Goal: Contribute content: Contribute content

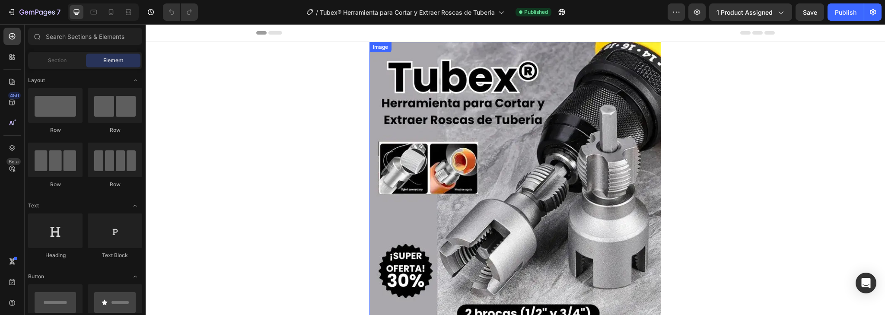
click at [569, 211] on img at bounding box center [516, 188] width 292 height 292
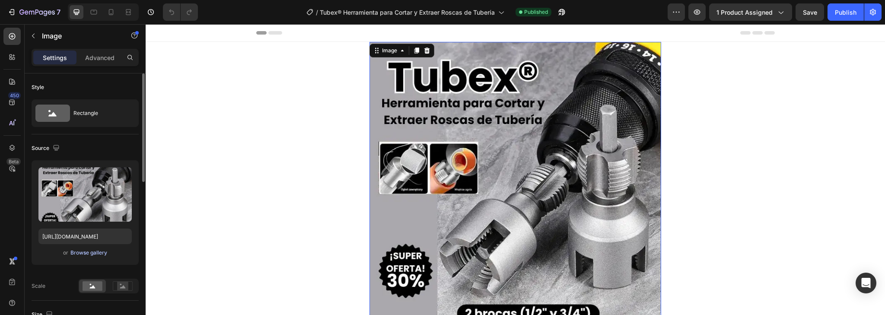
click at [96, 254] on div "Browse gallery" at bounding box center [88, 253] width 37 height 8
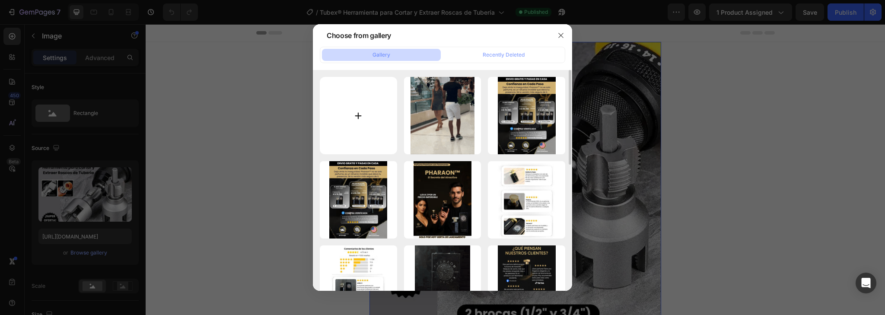
click at [373, 114] on input "file" at bounding box center [358, 115] width 77 height 77
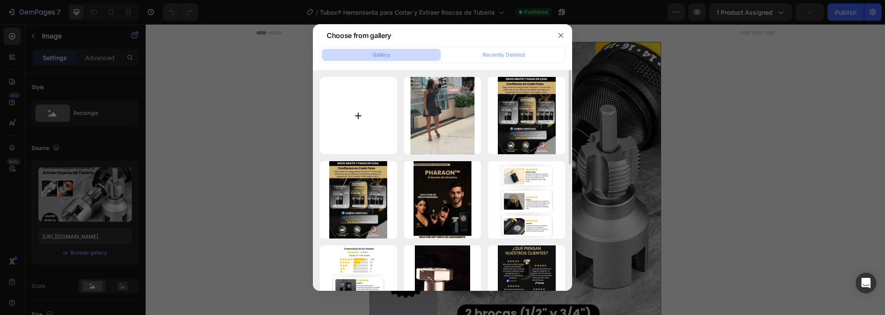
type input "C:\fakepath\Texto del párrafo.jpg"
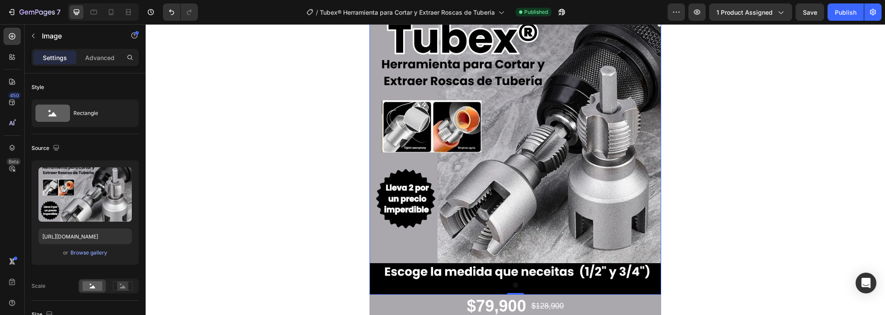
scroll to position [104, 0]
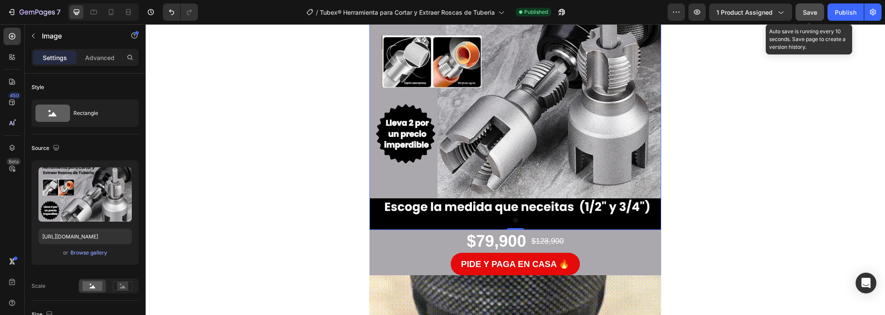
click at [801, 16] on button "Save" at bounding box center [810, 11] width 29 height 17
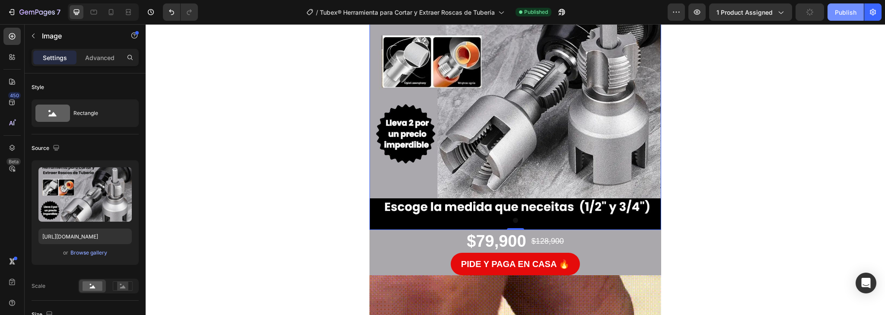
click at [839, 11] on div "Publish" at bounding box center [846, 12] width 22 height 9
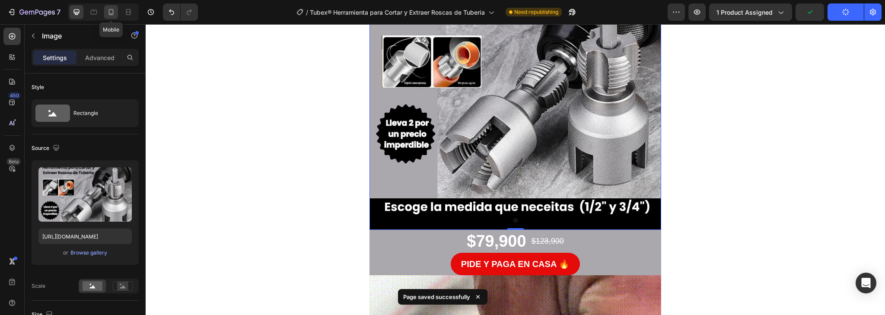
click at [111, 10] on icon at bounding box center [111, 12] width 9 height 9
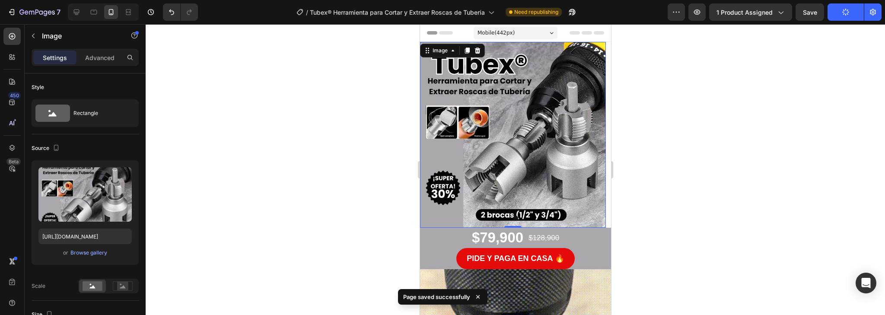
click at [483, 176] on img at bounding box center [513, 135] width 186 height 186
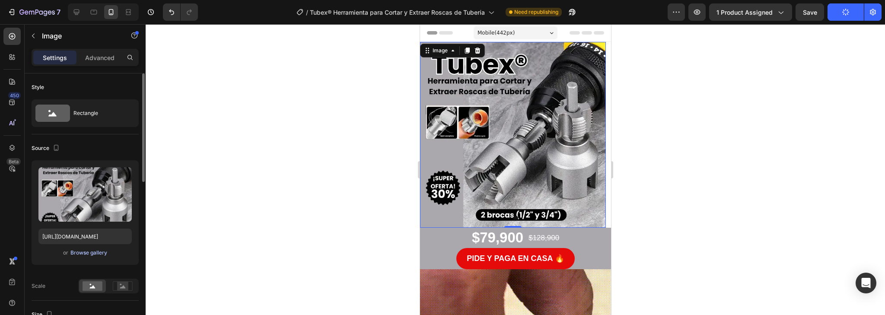
click at [83, 252] on div "Browse gallery" at bounding box center [88, 253] width 37 height 8
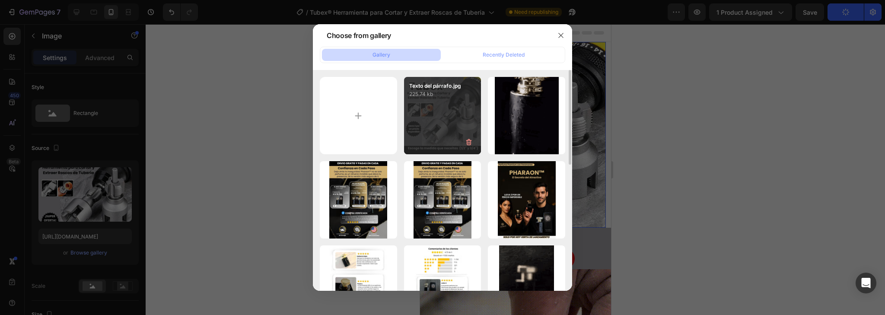
click at [440, 128] on div "Texto del párrafo.jpg 225.74 kb" at bounding box center [442, 115] width 77 height 77
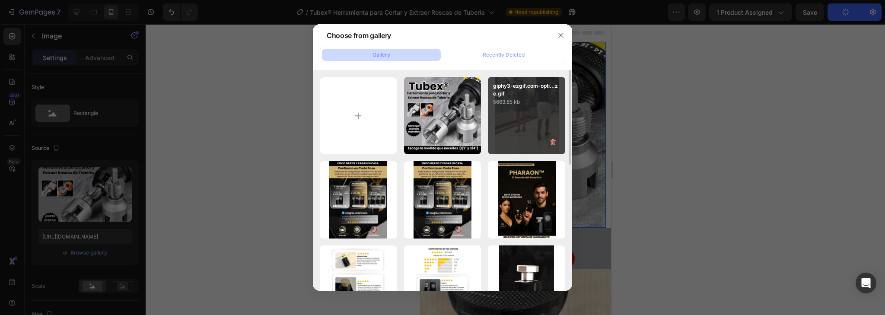
type input "[URL][DOMAIN_NAME]"
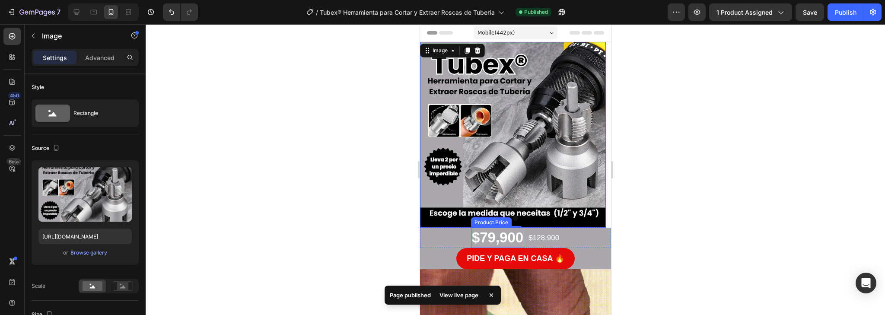
click at [489, 239] on div "$79,900" at bounding box center [497, 238] width 53 height 20
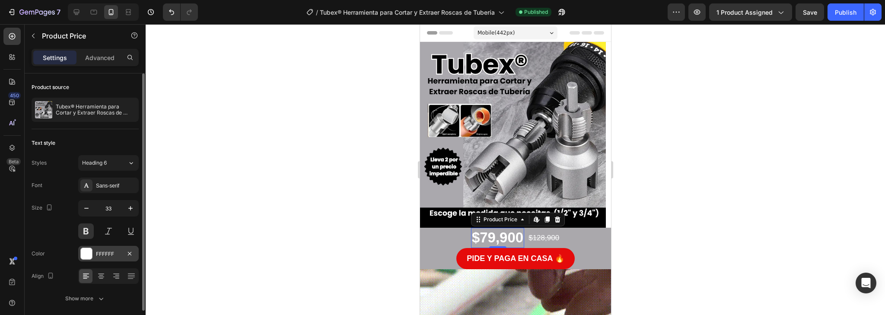
click at [105, 254] on div "FFFFFF" at bounding box center [108, 254] width 25 height 8
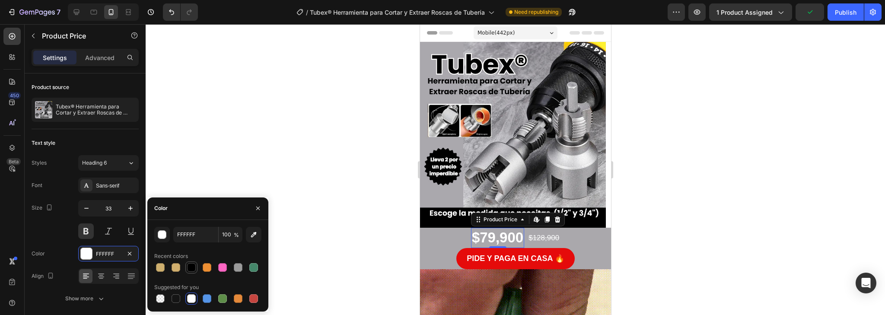
click at [191, 268] on div at bounding box center [191, 267] width 9 height 9
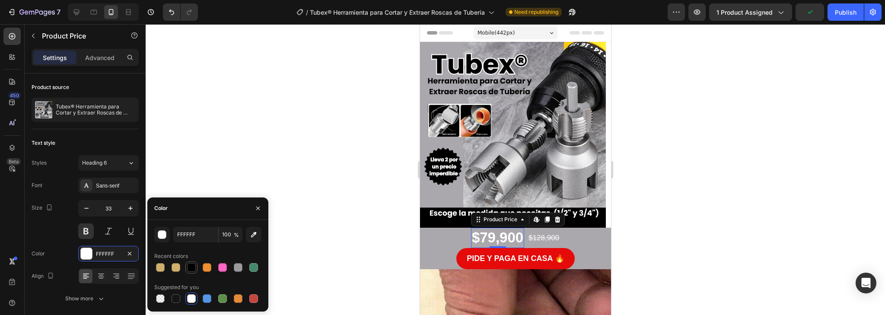
type input "000000"
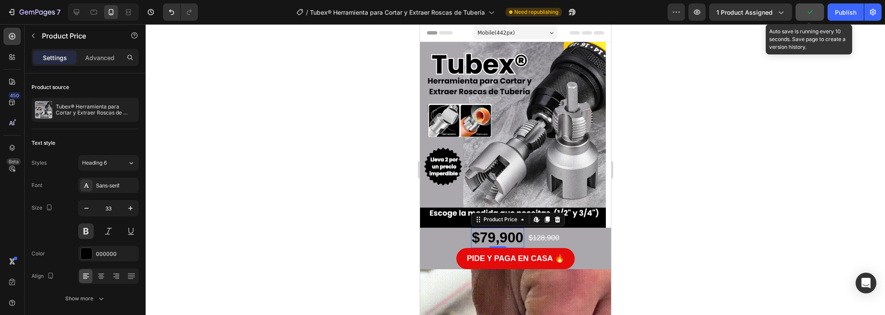
click at [808, 9] on icon "button" at bounding box center [810, 12] width 9 height 9
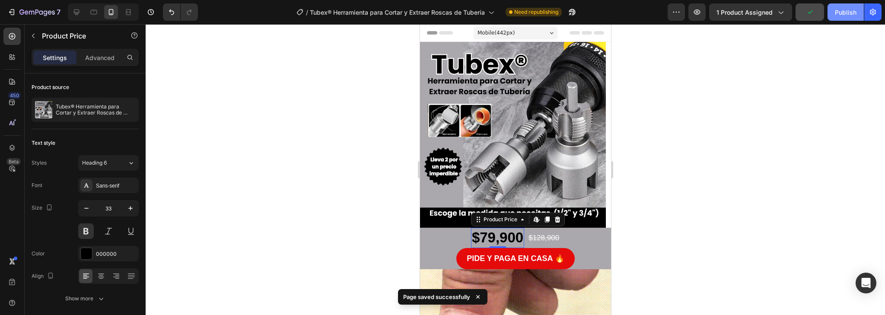
click at [849, 13] on div "Publish" at bounding box center [846, 12] width 22 height 9
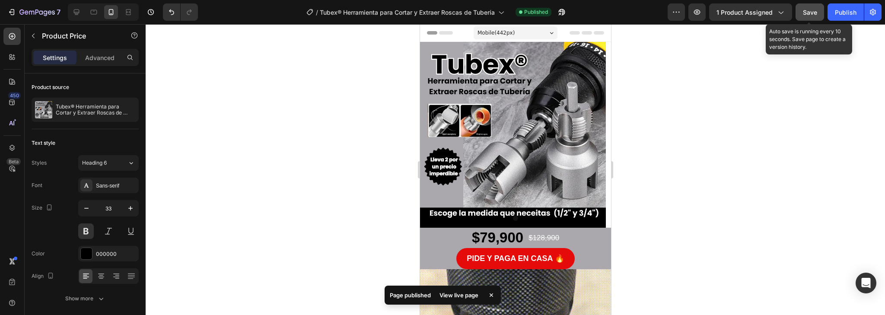
click at [813, 15] on span "Save" at bounding box center [810, 12] width 14 height 7
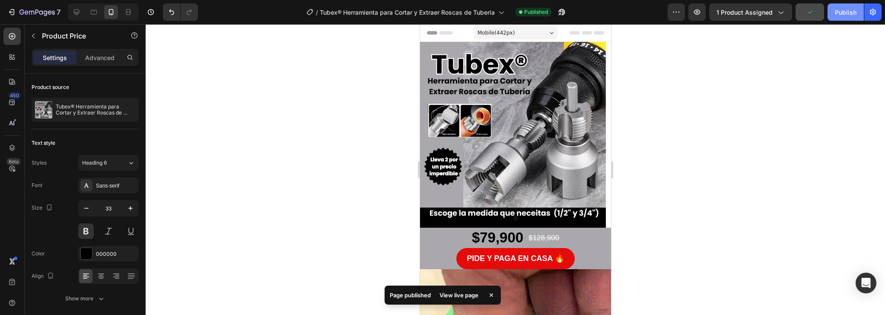
click at [839, 14] on div "Publish" at bounding box center [846, 12] width 22 height 9
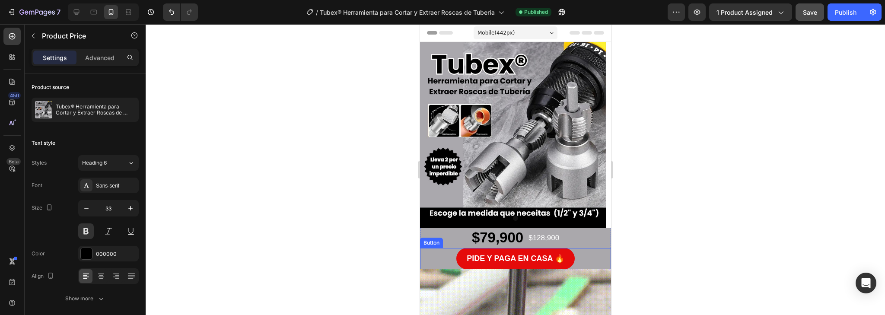
click at [587, 259] on div "PIDE Y PAGA EN CASA 🔥 Button" at bounding box center [515, 258] width 191 height 21
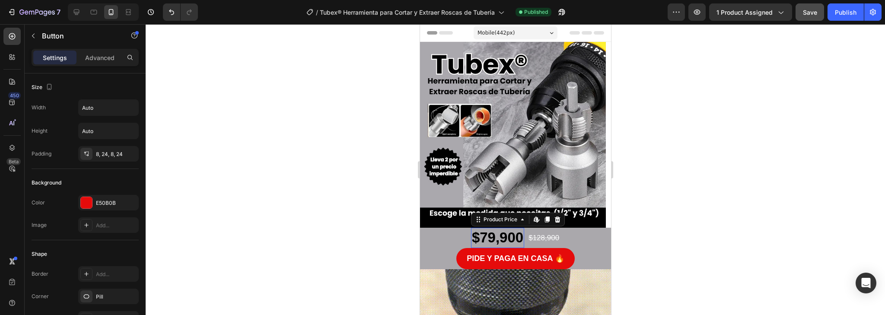
click at [506, 237] on div "$79,900" at bounding box center [497, 238] width 53 height 20
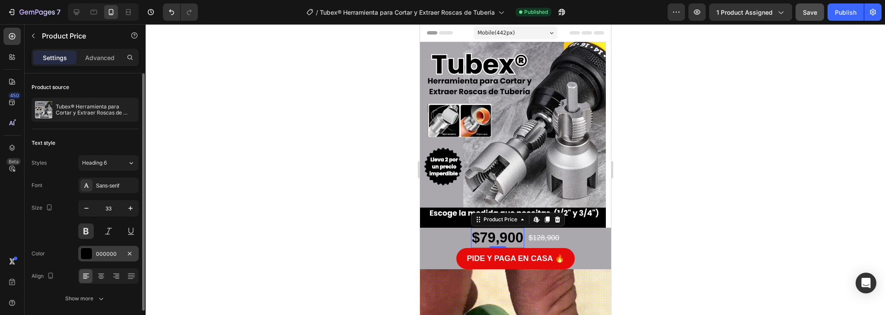
click at [88, 253] on div at bounding box center [86, 253] width 11 height 11
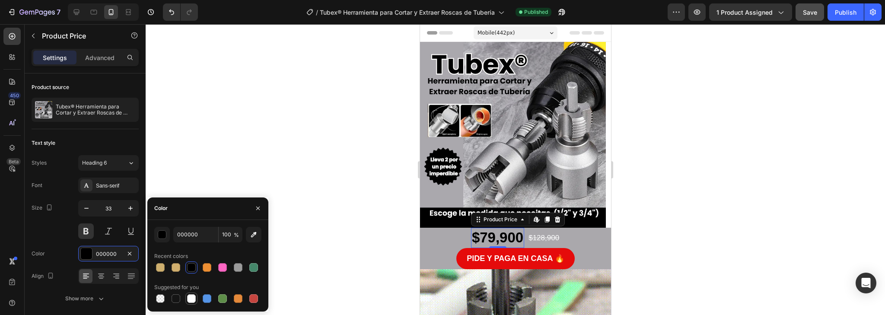
click at [192, 299] on div at bounding box center [191, 298] width 9 height 9
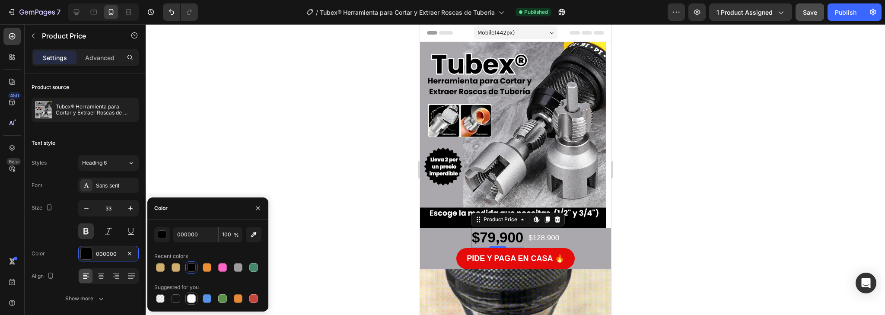
type input "FFFFFF"
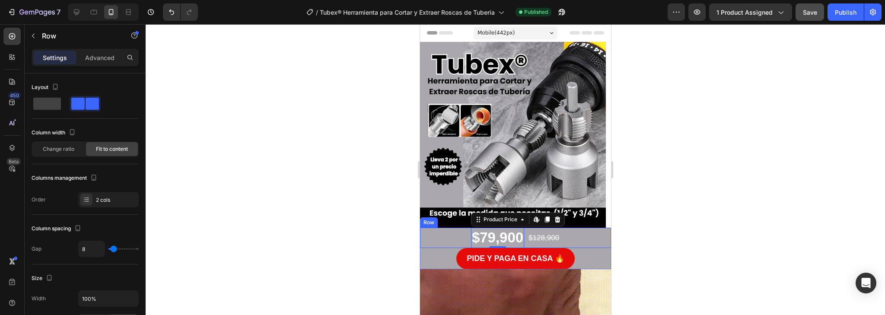
click at [448, 236] on div "$79,900 Product Price Edit content in Shopify 0 Product Price Edit content in S…" at bounding box center [515, 238] width 191 height 20
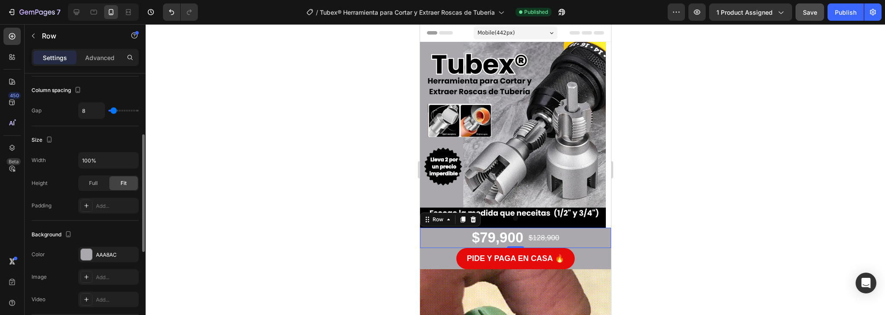
scroll to position [173, 0]
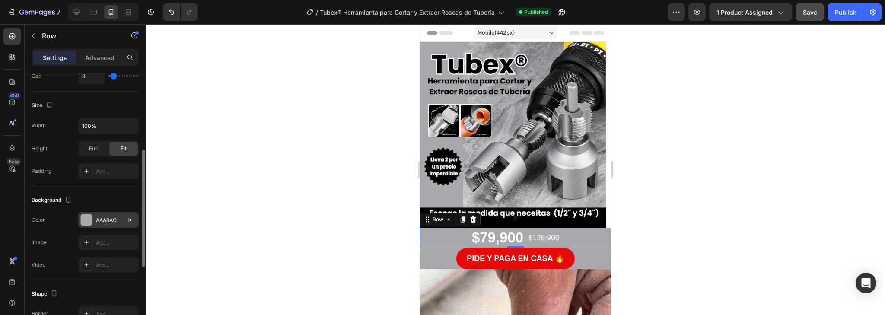
click at [89, 221] on div at bounding box center [86, 219] width 11 height 11
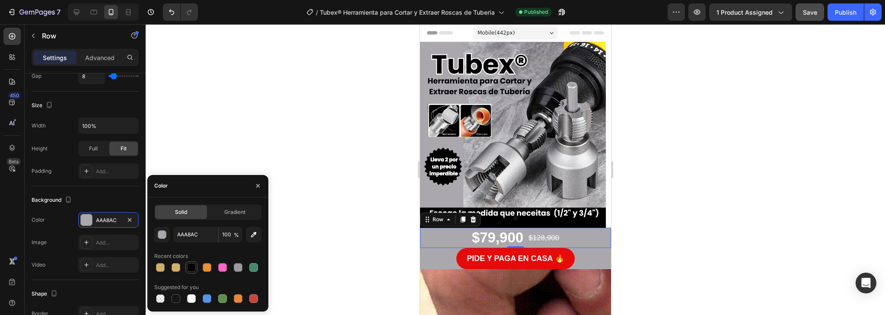
click at [190, 268] on div at bounding box center [191, 267] width 9 height 9
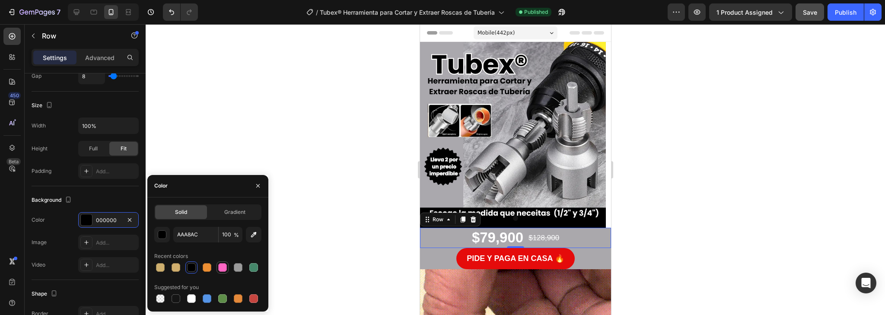
type input "000000"
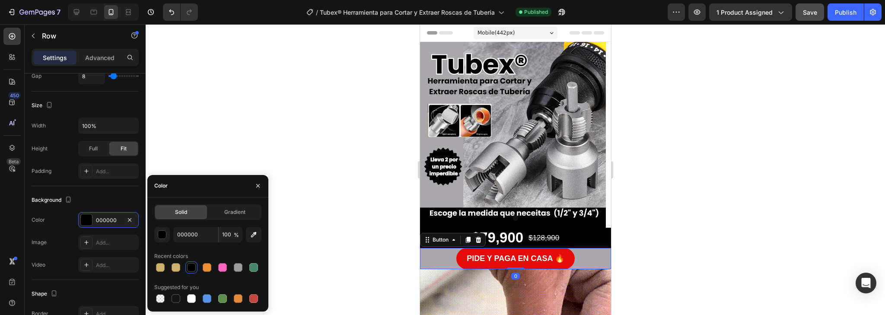
click at [441, 259] on div "PIDE Y PAGA EN CASA 🔥 Button 0" at bounding box center [515, 258] width 191 height 21
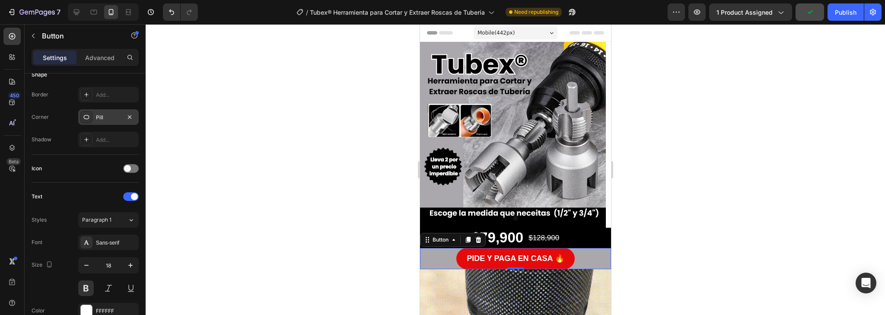
scroll to position [0, 0]
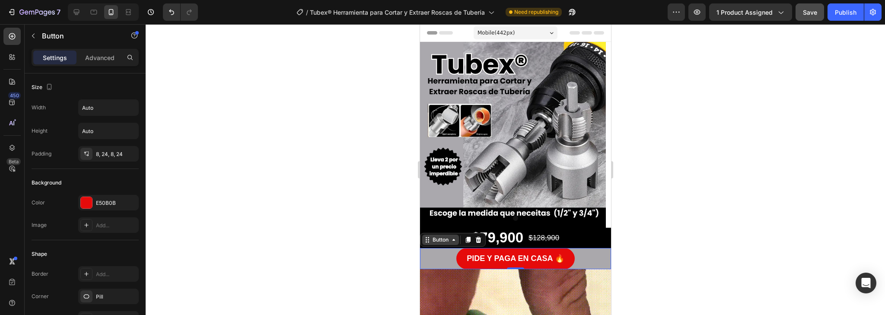
click at [444, 240] on div "Button" at bounding box center [440, 240] width 19 height 8
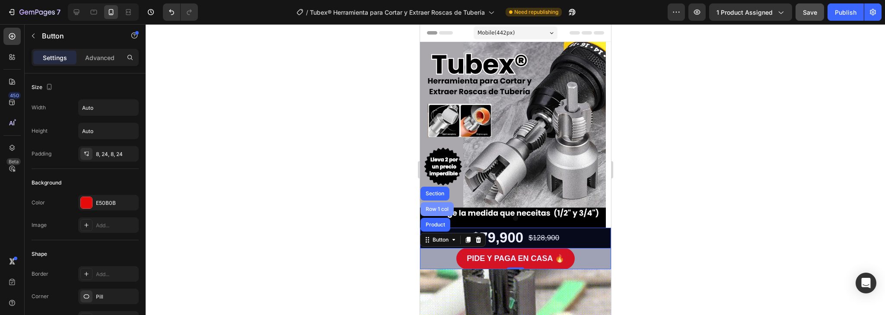
click at [433, 207] on div "Row 1 col" at bounding box center [437, 209] width 26 height 5
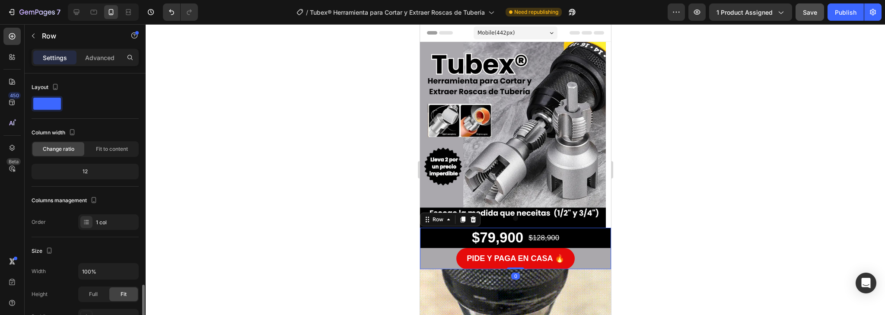
scroll to position [138, 0]
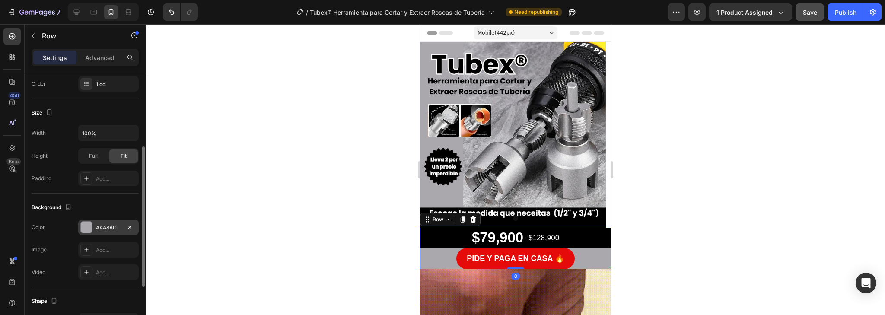
click at [85, 231] on div at bounding box center [86, 227] width 11 height 11
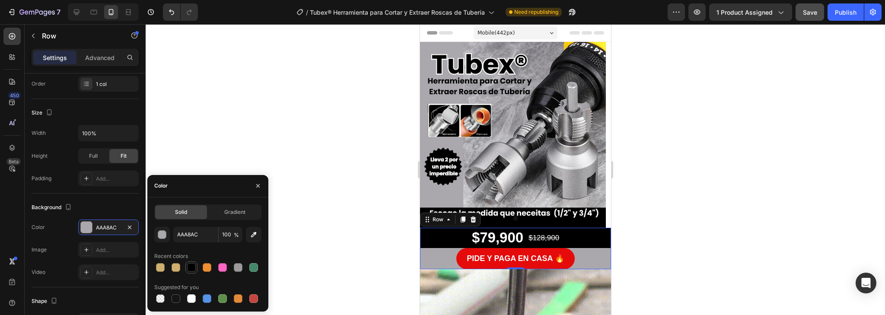
click at [192, 269] on div at bounding box center [191, 267] width 9 height 9
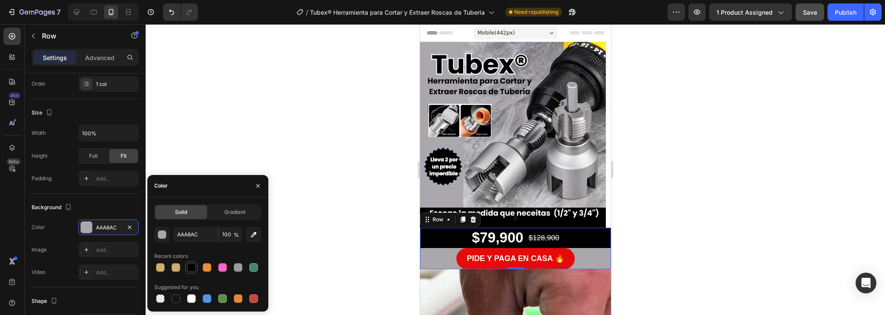
type input "000000"
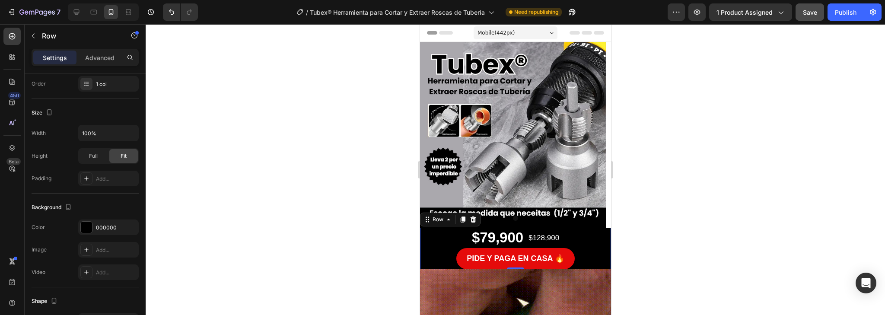
click at [696, 244] on div at bounding box center [516, 169] width 740 height 291
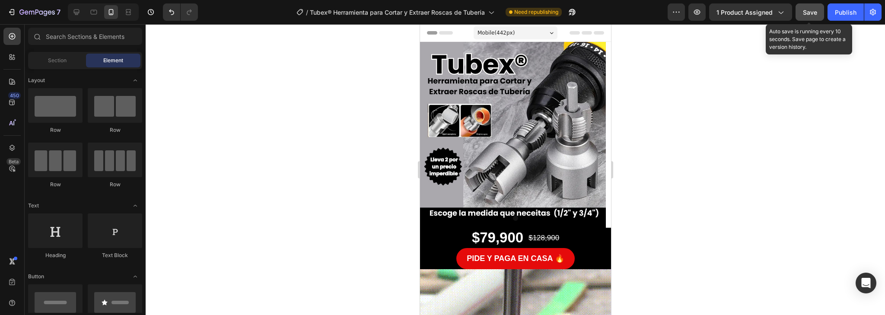
click at [810, 13] on span "Save" at bounding box center [810, 12] width 14 height 7
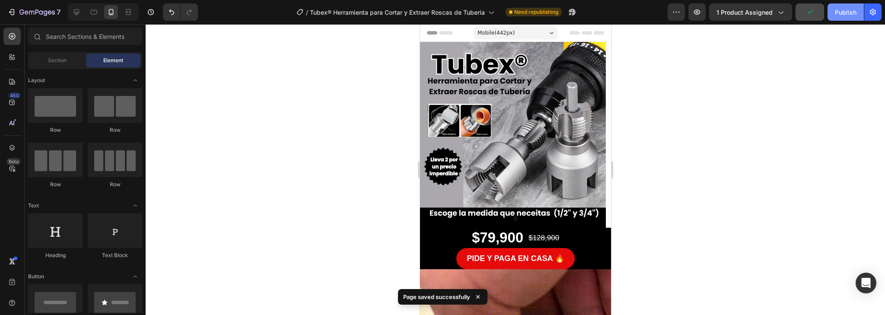
click at [852, 12] on div "Publish" at bounding box center [846, 12] width 22 height 9
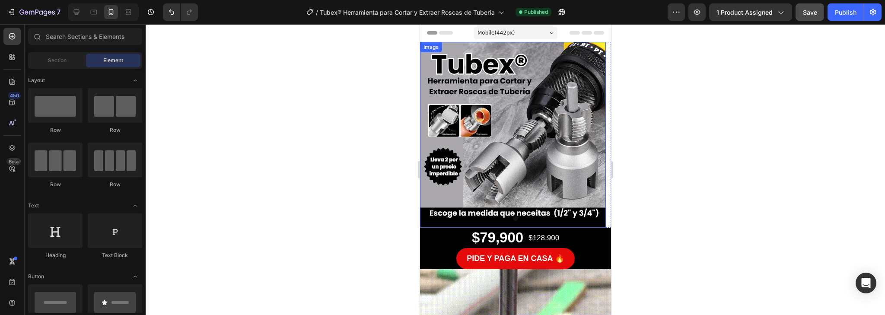
click at [509, 176] on img at bounding box center [513, 135] width 186 height 186
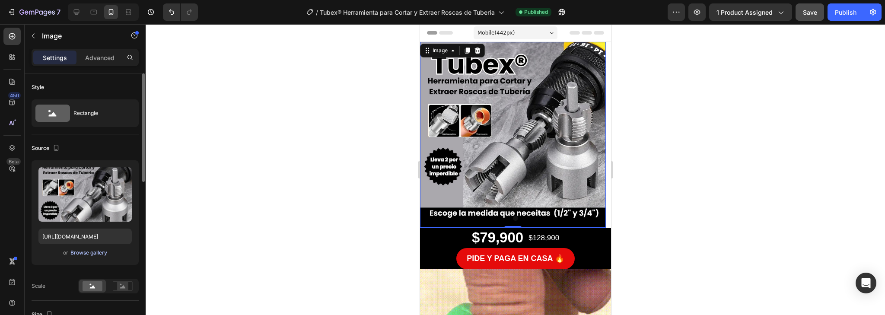
click at [83, 254] on div "Browse gallery" at bounding box center [88, 253] width 37 height 8
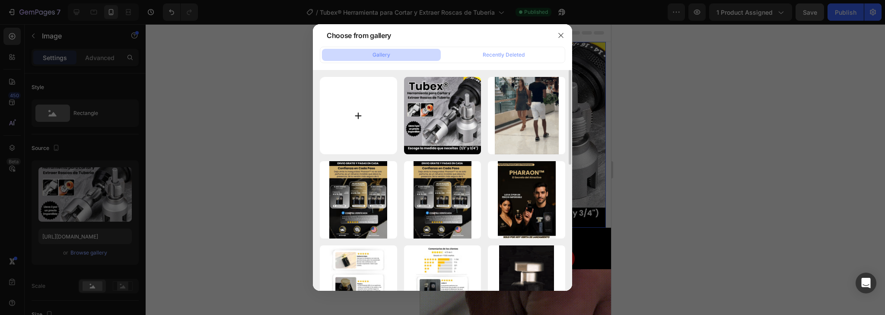
click at [373, 112] on input "file" at bounding box center [358, 115] width 77 height 77
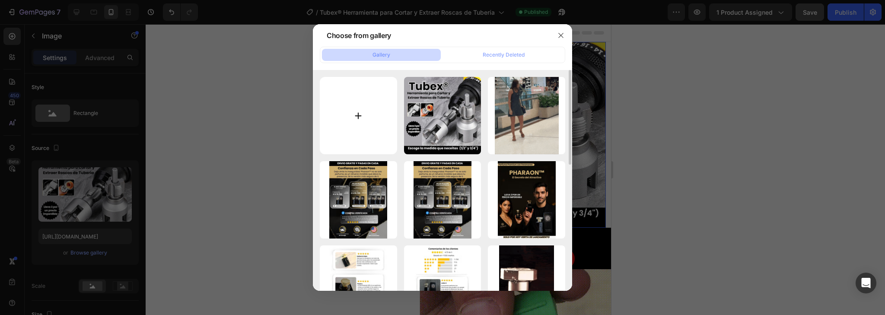
type input "C:\fakepath\Texto del párrafo (1).jpg"
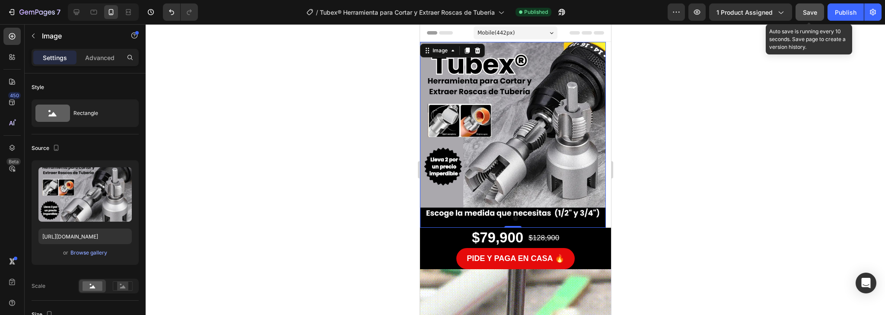
click at [813, 17] on button "Save" at bounding box center [810, 11] width 29 height 17
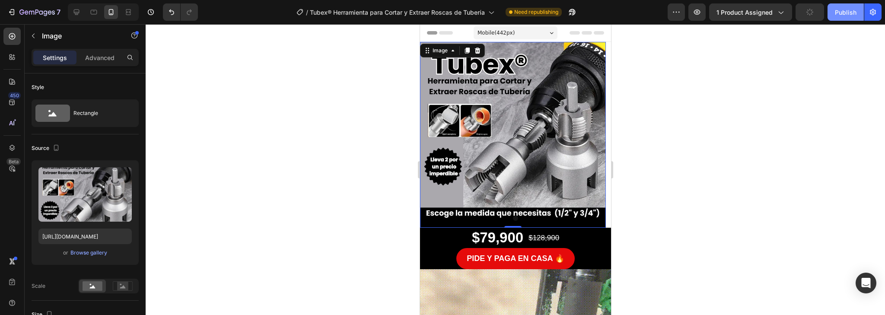
click at [840, 15] on div "Publish" at bounding box center [846, 12] width 22 height 9
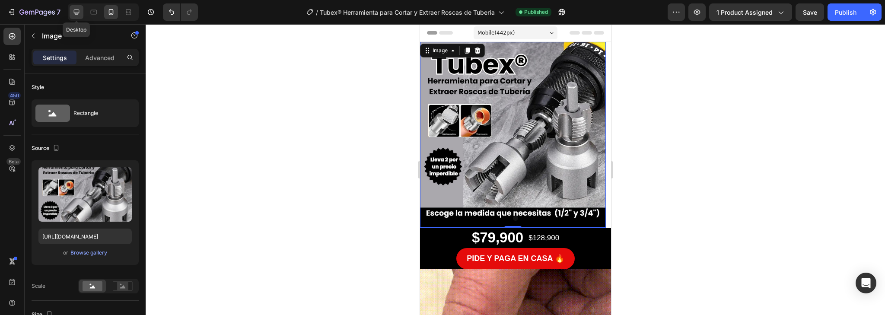
click at [77, 12] on icon at bounding box center [76, 12] width 9 height 9
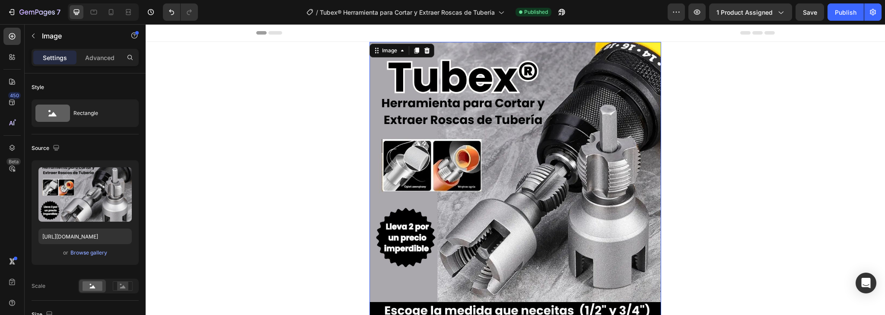
click at [482, 171] on img at bounding box center [516, 188] width 292 height 292
click at [101, 255] on div "Browse gallery" at bounding box center [88, 253] width 37 height 8
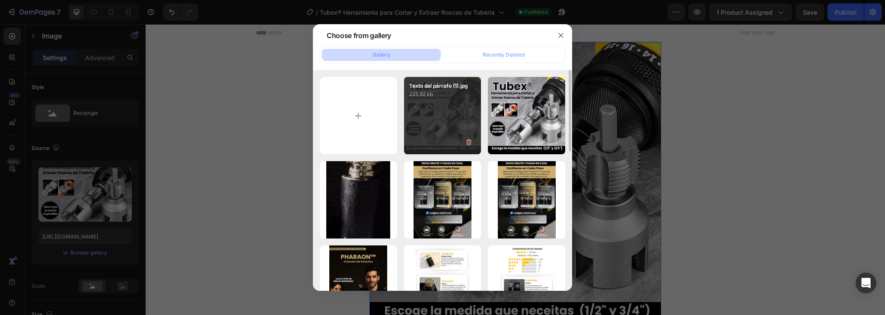
click at [451, 116] on div "Texto del párrafo (1).jpg 225.92 kb" at bounding box center [442, 115] width 77 height 77
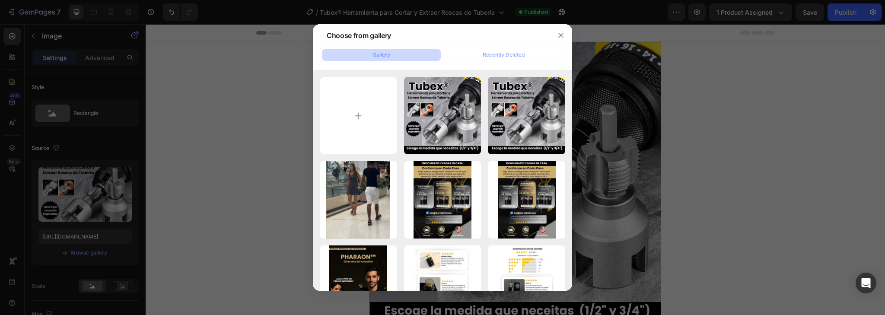
type input "[URL][DOMAIN_NAME]"
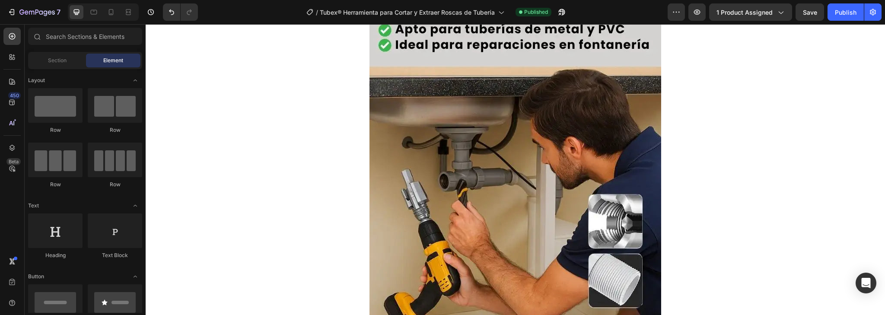
scroll to position [830, 0]
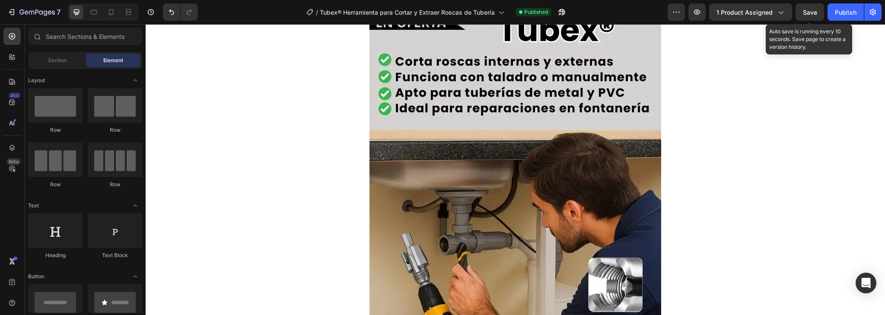
click at [814, 14] on span "Save" at bounding box center [810, 12] width 14 height 7
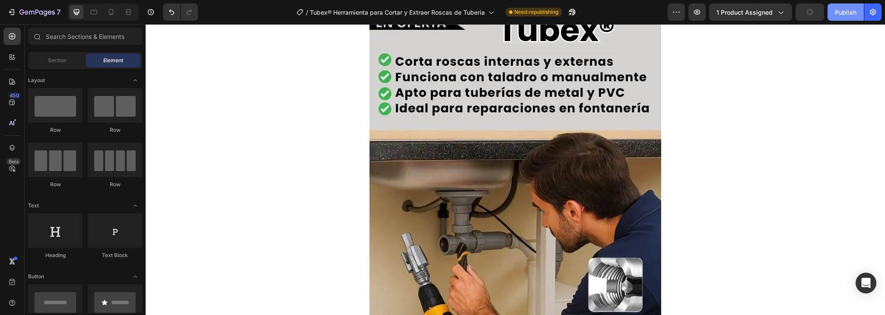
click at [838, 12] on div "Publish" at bounding box center [846, 12] width 22 height 9
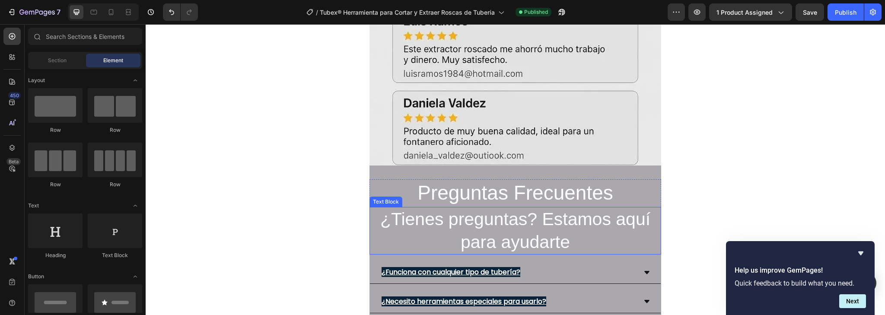
scroll to position [2528, 0]
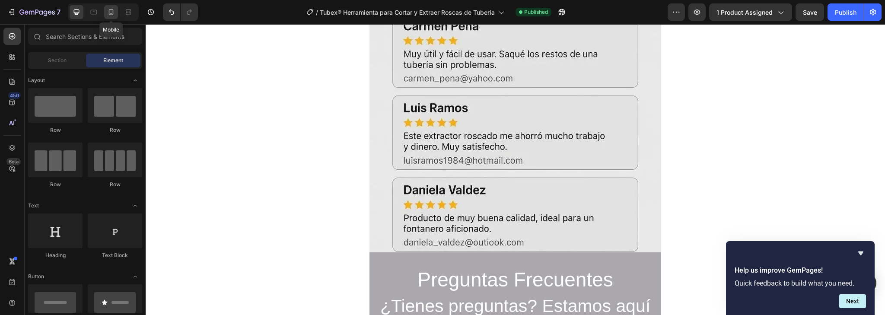
click at [114, 13] on icon at bounding box center [111, 12] width 9 height 9
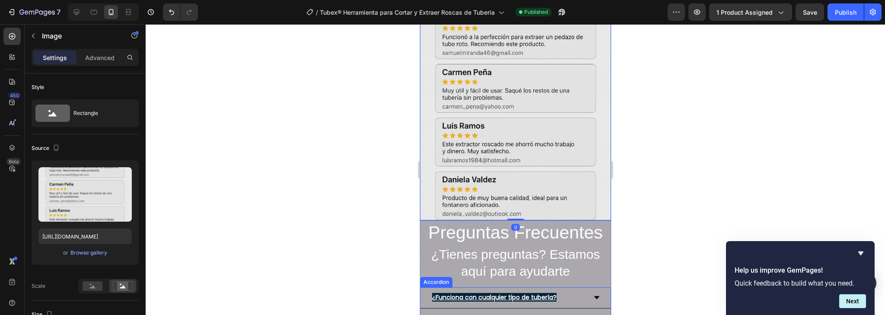
scroll to position [2424, 0]
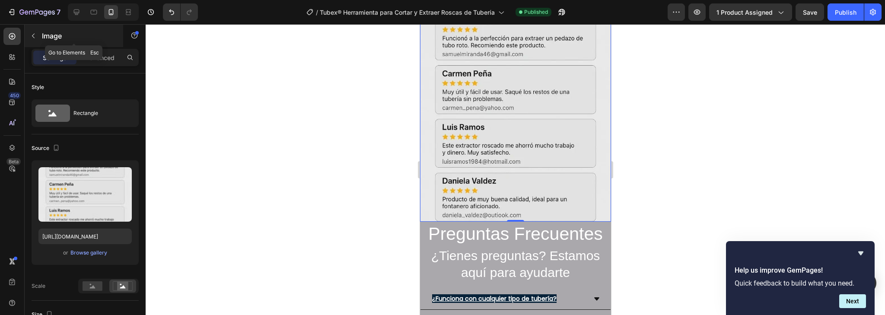
click at [33, 36] on icon "button" at bounding box center [33, 35] width 7 height 7
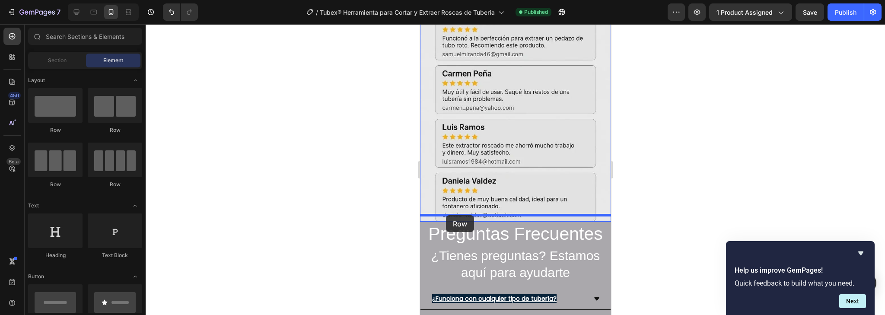
drag, startPoint x: 469, startPoint y: 128, endPoint x: 446, endPoint y: 215, distance: 90.8
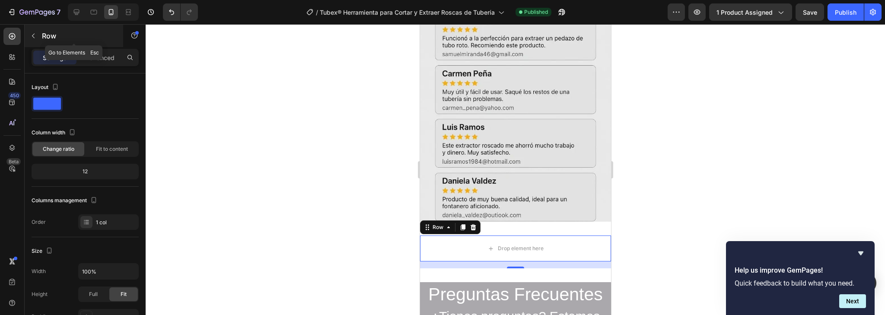
click at [33, 35] on icon "button" at bounding box center [33, 35] width 7 height 7
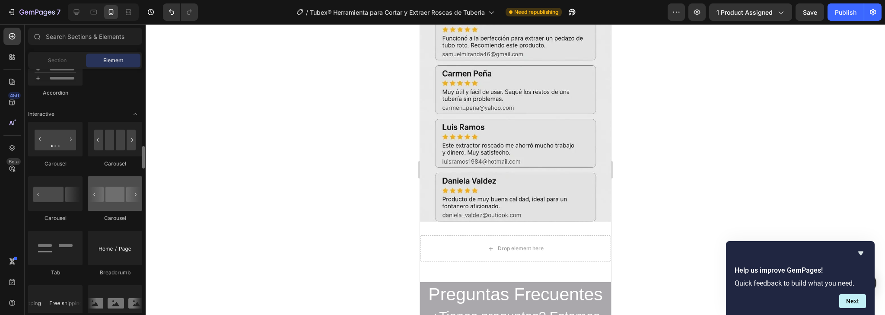
scroll to position [865, 0]
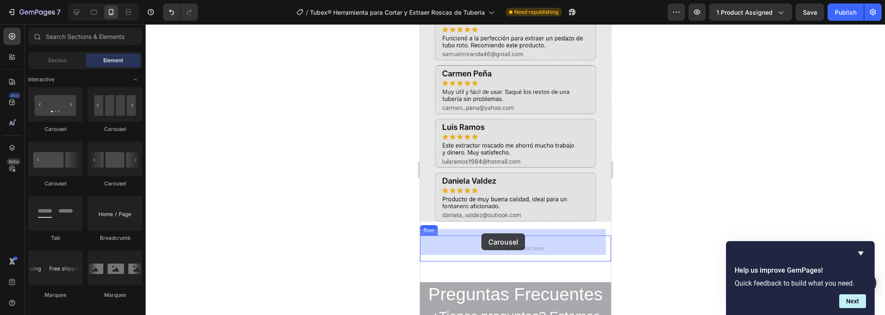
drag, startPoint x: 470, startPoint y: 129, endPoint x: 481, endPoint y: 233, distance: 104.8
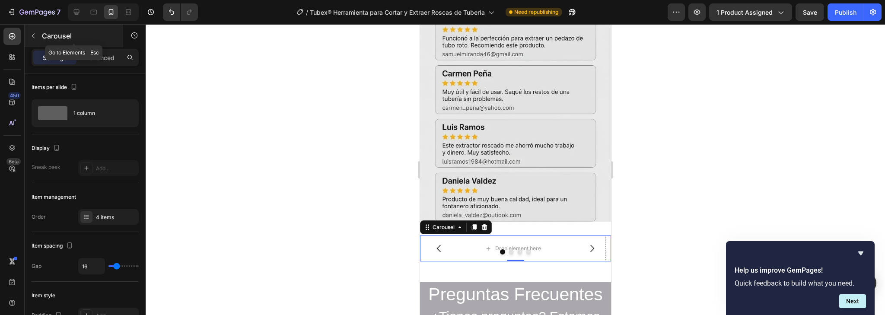
click at [35, 38] on icon "button" at bounding box center [33, 35] width 7 height 7
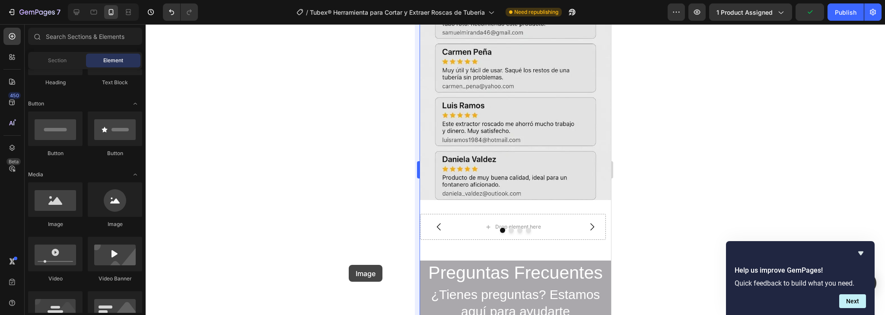
scroll to position [2454, 0]
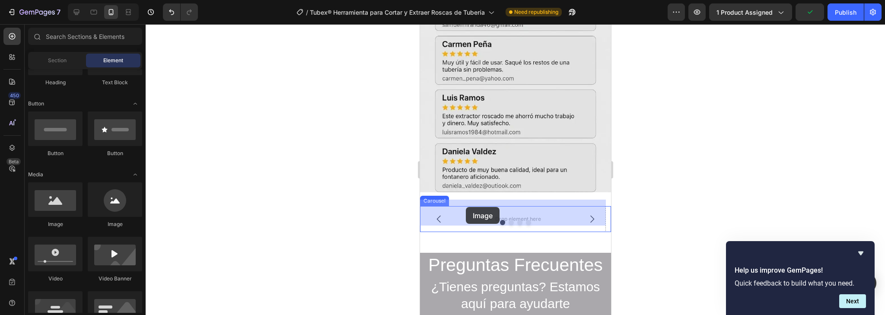
drag, startPoint x: 473, startPoint y: 229, endPoint x: 466, endPoint y: 207, distance: 23.0
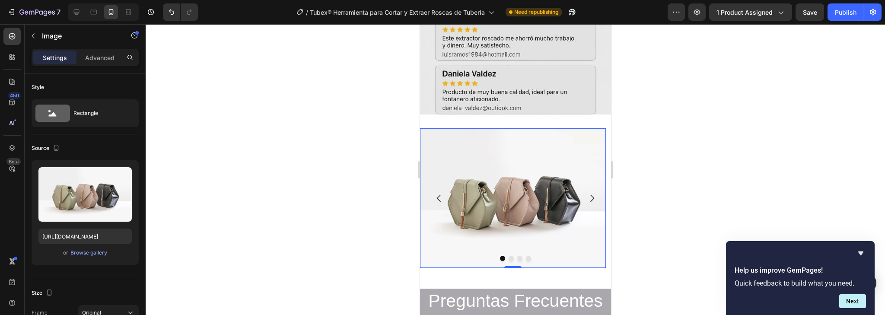
scroll to position [2523, 0]
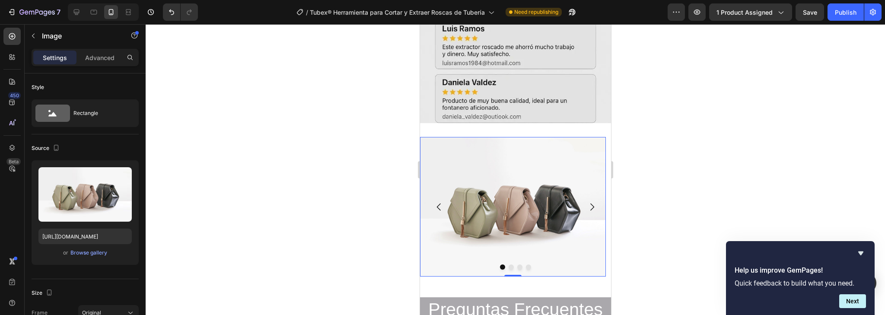
click at [499, 191] on img at bounding box center [513, 207] width 186 height 140
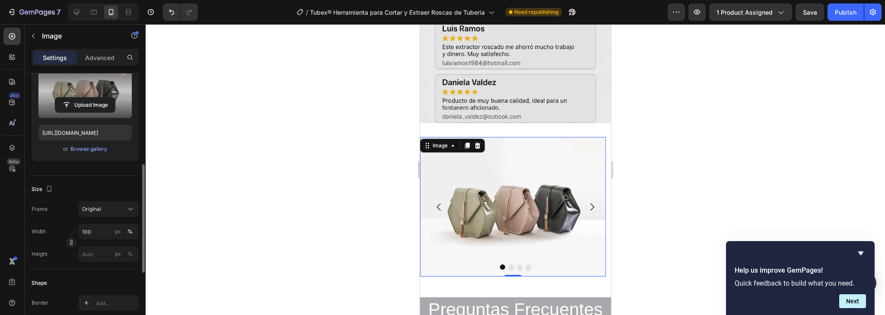
scroll to position [138, 0]
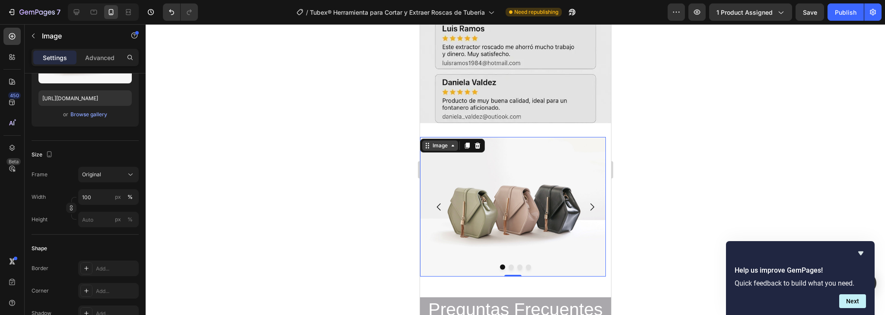
click at [446, 142] on div "Image" at bounding box center [440, 146] width 19 height 8
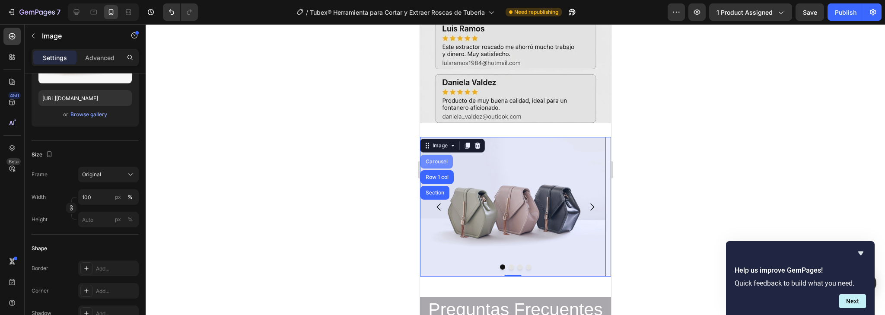
click at [438, 159] on div "Carousel" at bounding box center [437, 161] width 26 height 5
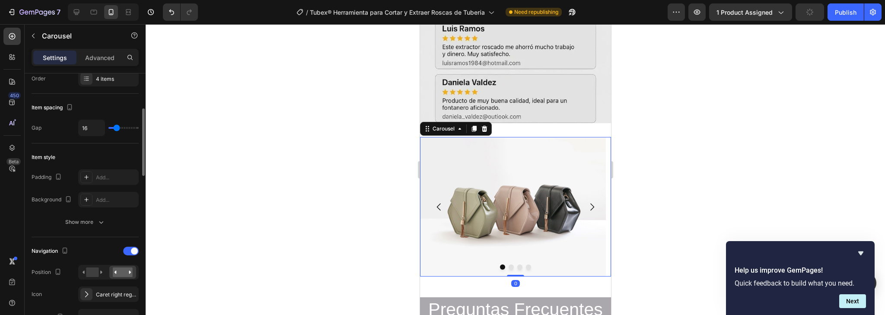
scroll to position [69, 0]
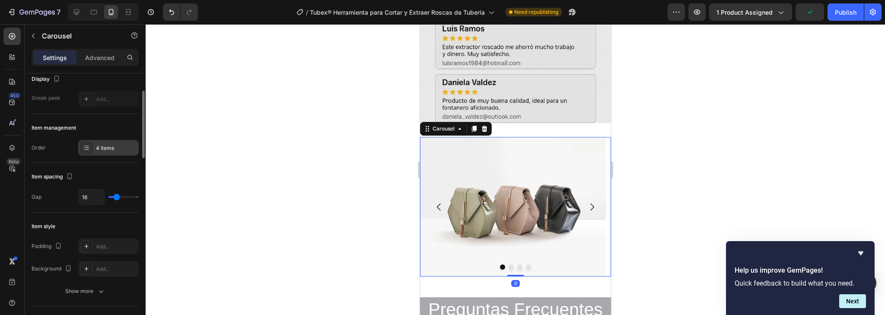
click at [100, 145] on div "4 items" at bounding box center [116, 148] width 41 height 8
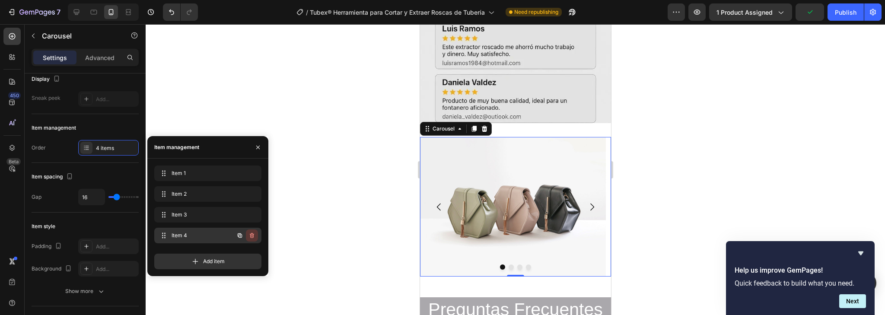
click at [251, 235] on icon "button" at bounding box center [252, 235] width 4 height 5
click at [251, 235] on div "Delete" at bounding box center [246, 236] width 16 height 8
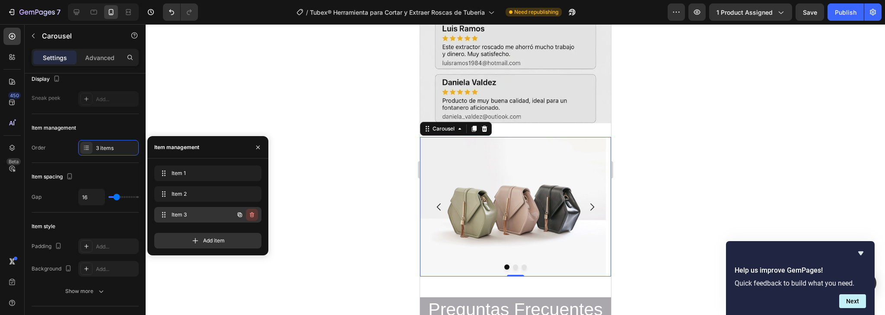
click at [253, 217] on icon "button" at bounding box center [252, 214] width 4 height 5
click at [253, 217] on div "Delete" at bounding box center [246, 215] width 16 height 8
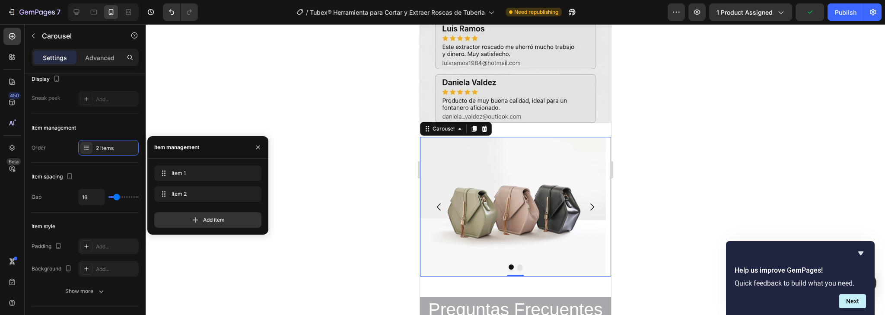
click at [391, 140] on div at bounding box center [516, 169] width 740 height 291
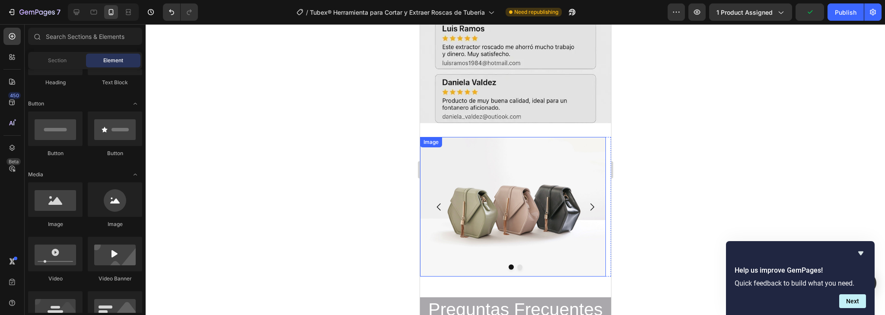
click at [541, 183] on img at bounding box center [513, 207] width 186 height 140
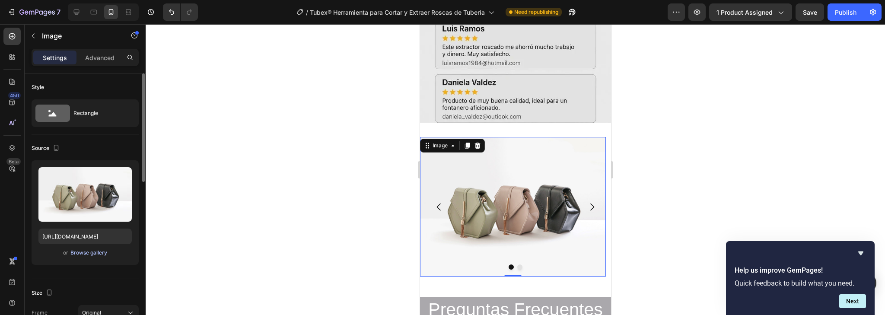
click at [88, 252] on div "Browse gallery" at bounding box center [88, 253] width 37 height 8
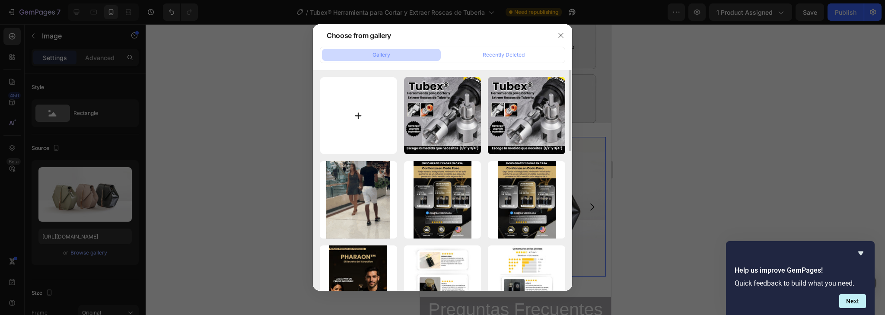
click at [368, 133] on input "file" at bounding box center [358, 115] width 77 height 77
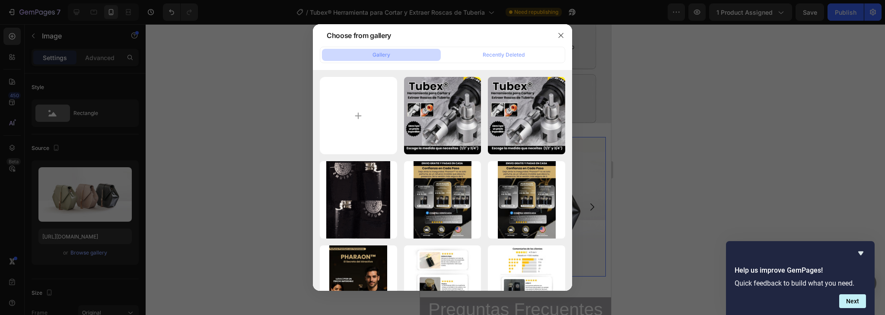
type input "C:\fakepath\1.jpg"
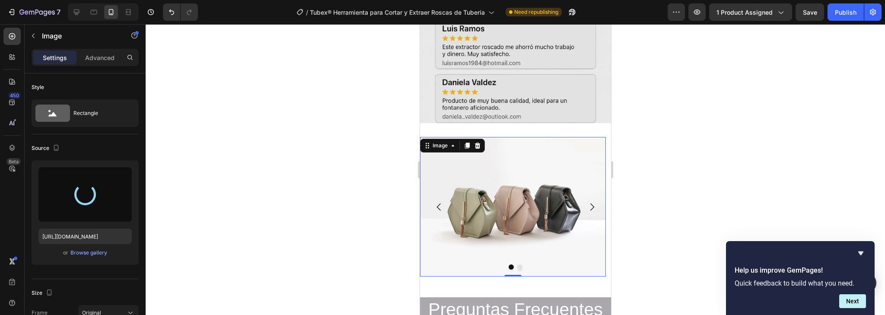
type input "[URL][DOMAIN_NAME]"
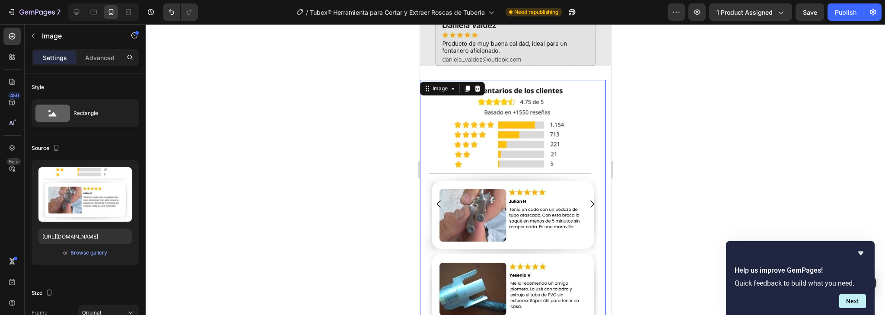
scroll to position [2592, 0]
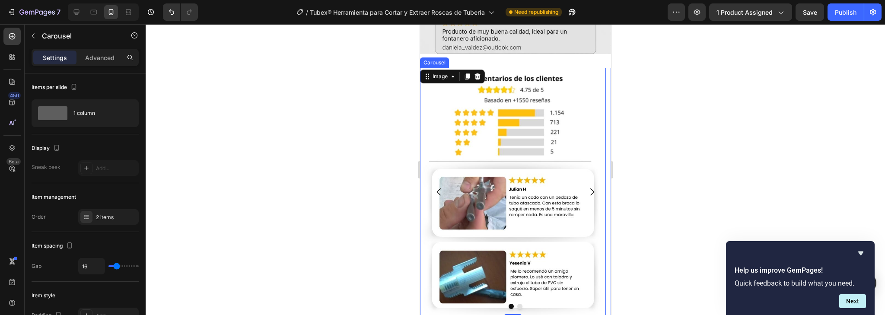
click at [587, 187] on icon "Carousel Next Arrow" at bounding box center [592, 192] width 10 height 10
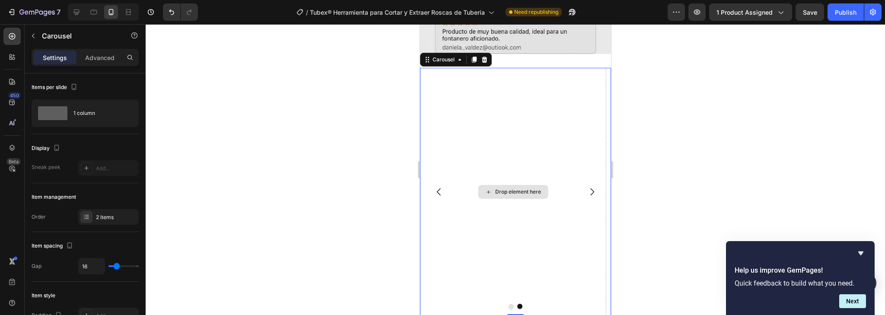
click at [488, 226] on div "Drop element here" at bounding box center [513, 192] width 186 height 248
click at [35, 36] on icon "button" at bounding box center [33, 35] width 7 height 7
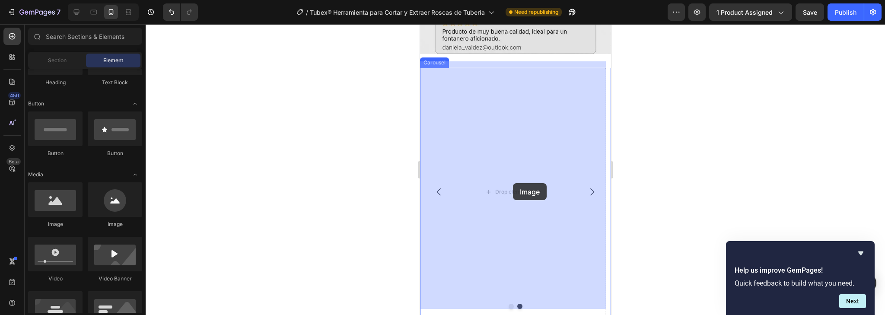
drag, startPoint x: 466, startPoint y: 230, endPoint x: 513, endPoint y: 183, distance: 65.7
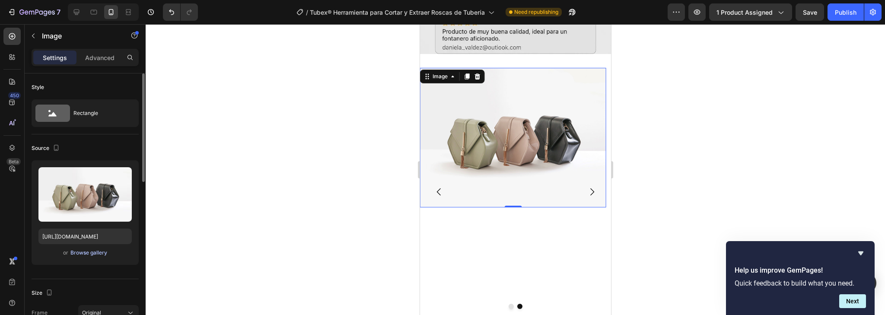
click at [95, 252] on div "Browse gallery" at bounding box center [88, 253] width 37 height 8
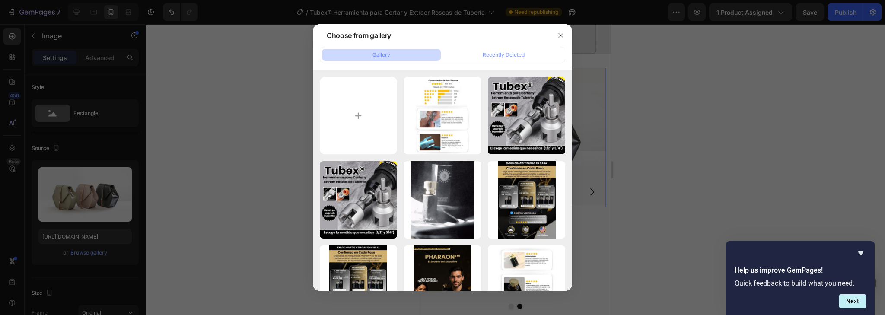
type input "C:\fakepath\2.jpg"
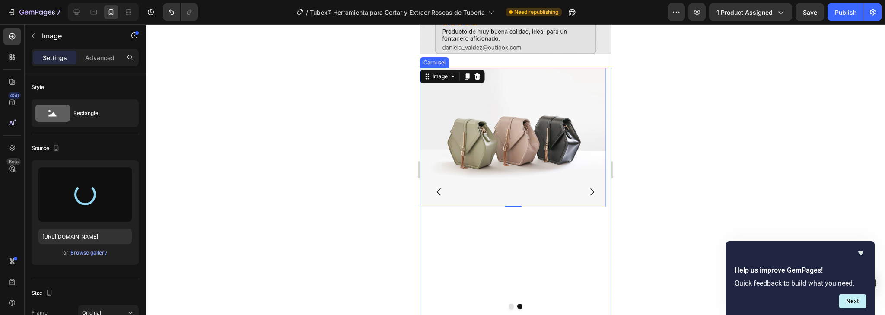
type input "[URL][DOMAIN_NAME]"
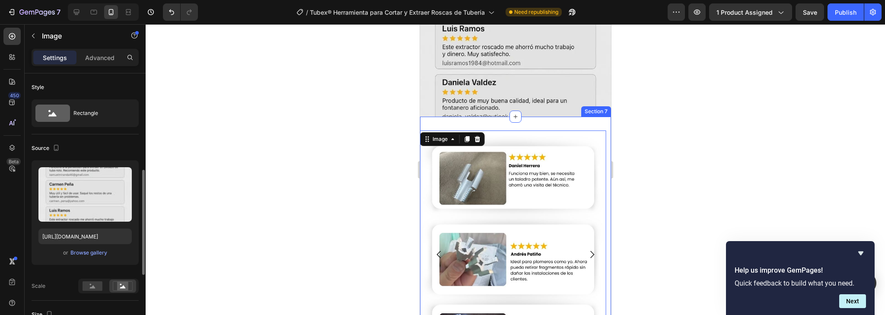
scroll to position [69, 0]
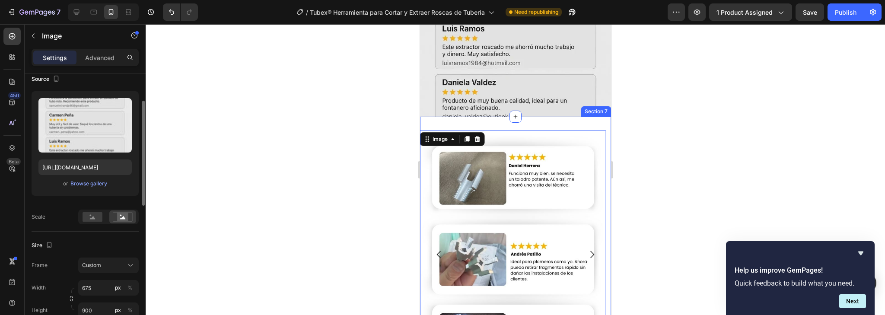
click at [509, 133] on img at bounding box center [513, 255] width 186 height 248
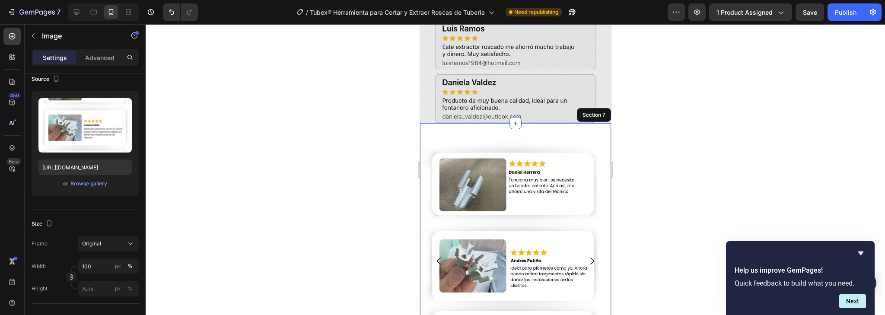
click at [508, 126] on div "Image Image 0 Carousel Row Section 7" at bounding box center [515, 264] width 191 height 283
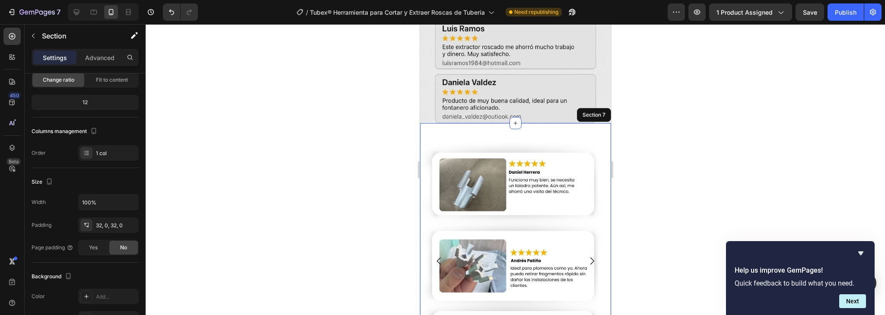
scroll to position [0, 0]
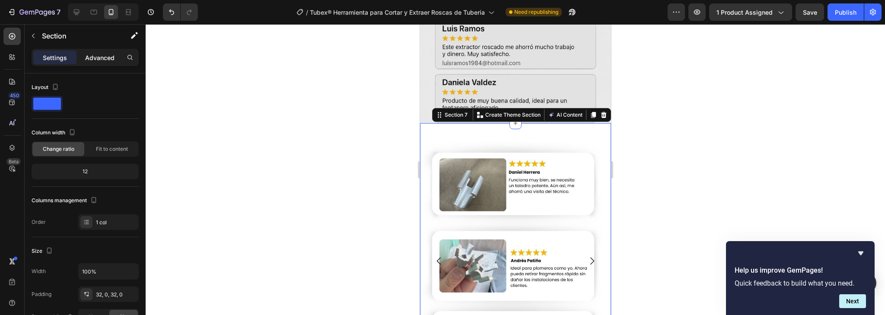
click at [102, 61] on p "Advanced" at bounding box center [99, 57] width 29 height 9
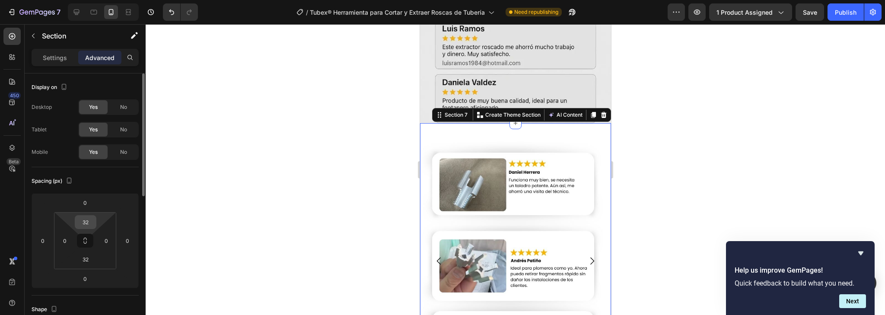
click at [90, 220] on input "32" at bounding box center [85, 222] width 17 height 13
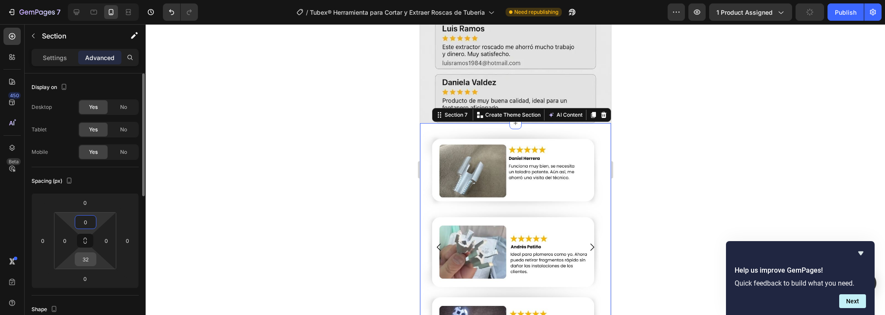
type input "0"
click at [88, 262] on input "32" at bounding box center [85, 259] width 17 height 13
type input "0"
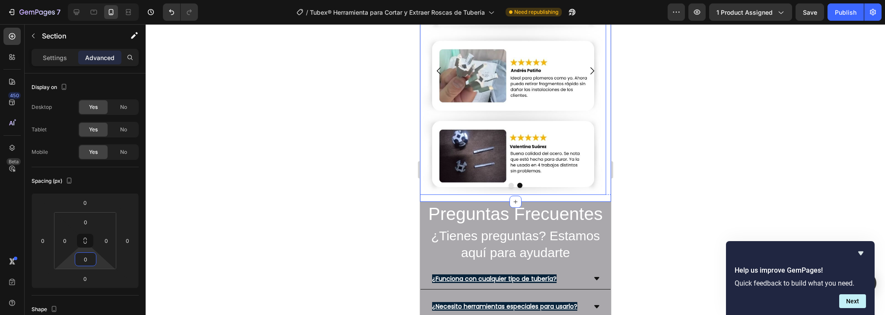
scroll to position [2696, 0]
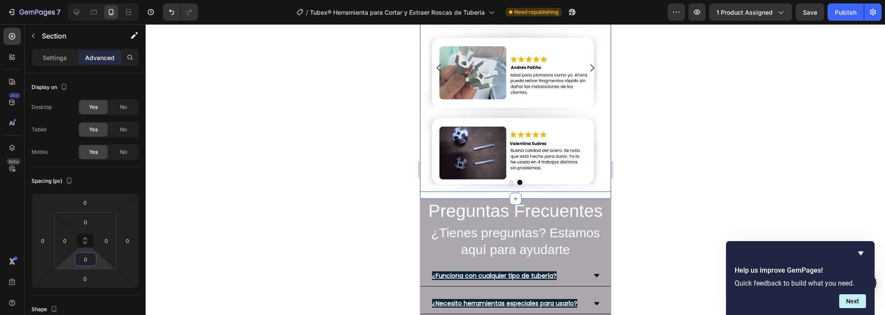
click at [443, 65] on icon "Carousel Back Arrow" at bounding box center [439, 68] width 10 height 10
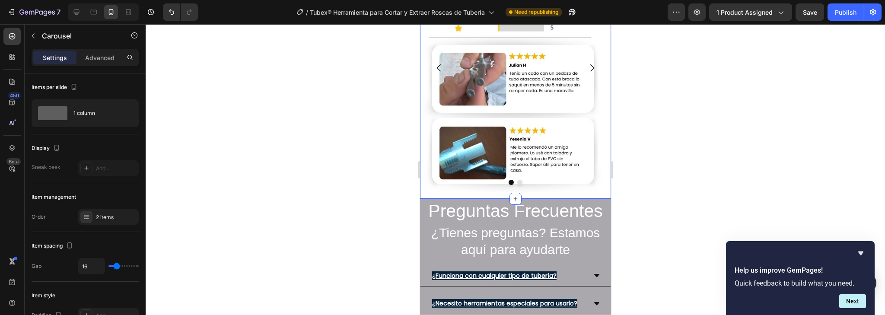
click at [472, 197] on div "Image Image Carousel 0 Row" at bounding box center [515, 71] width 191 height 255
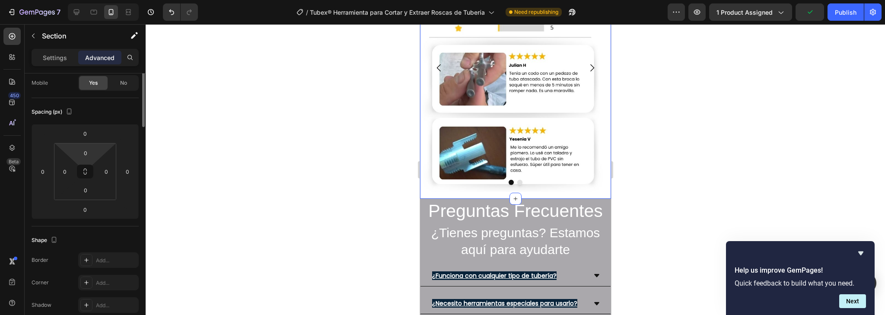
scroll to position [0, 0]
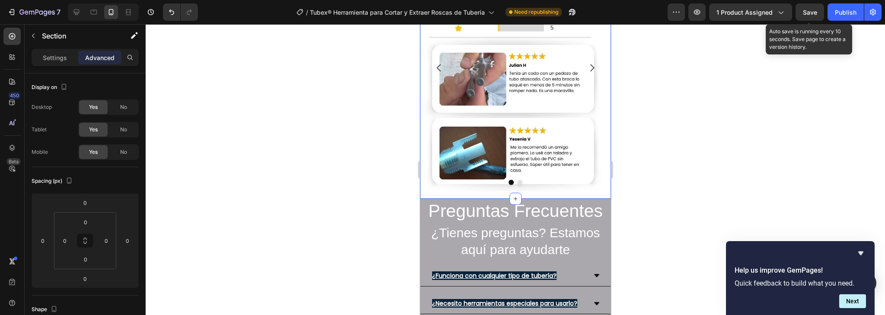
click at [808, 14] on span "Save" at bounding box center [810, 12] width 14 height 7
click at [816, 6] on button "Save" at bounding box center [810, 11] width 29 height 17
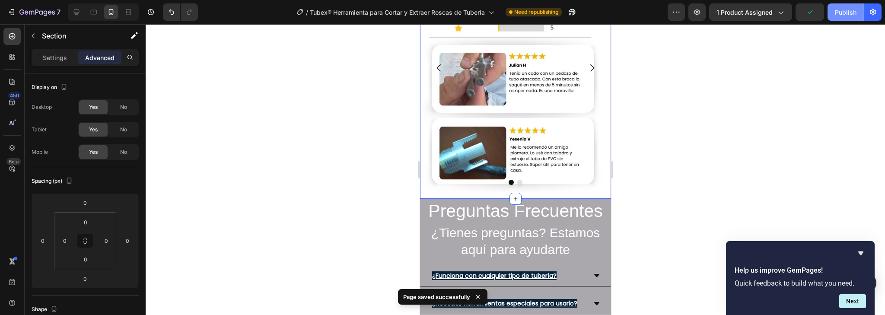
click at [840, 6] on button "Publish" at bounding box center [846, 11] width 36 height 17
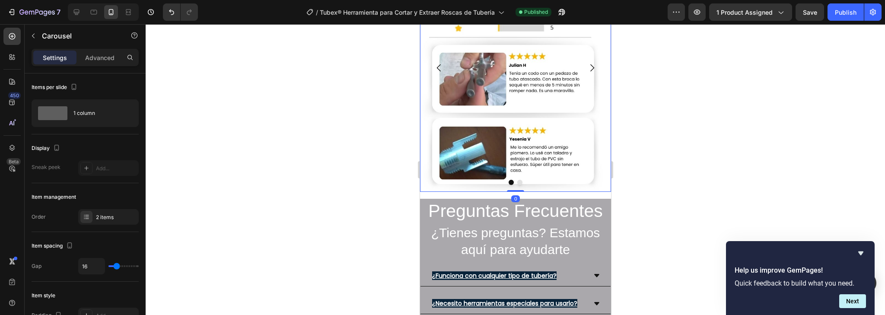
click at [587, 69] on icon "Carousel Next Arrow" at bounding box center [592, 68] width 10 height 10
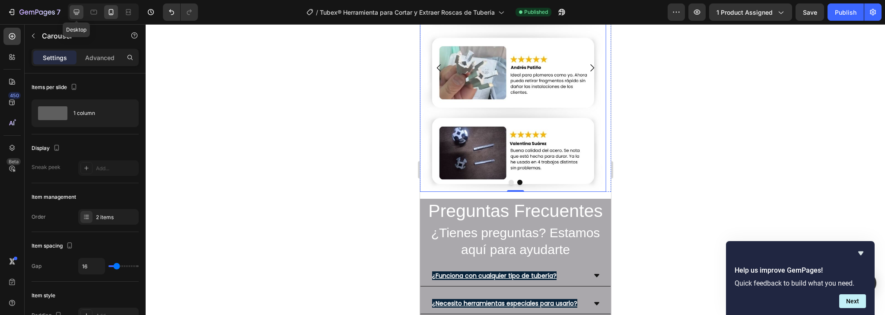
click at [76, 13] on icon at bounding box center [76, 12] width 9 height 9
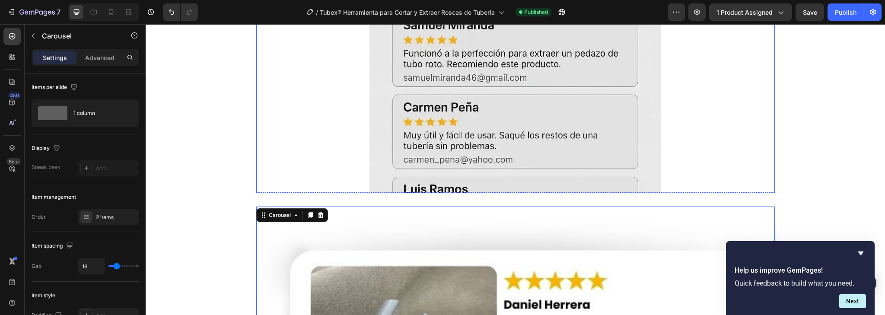
scroll to position [2426, 0]
